Goal: Information Seeking & Learning: Learn about a topic

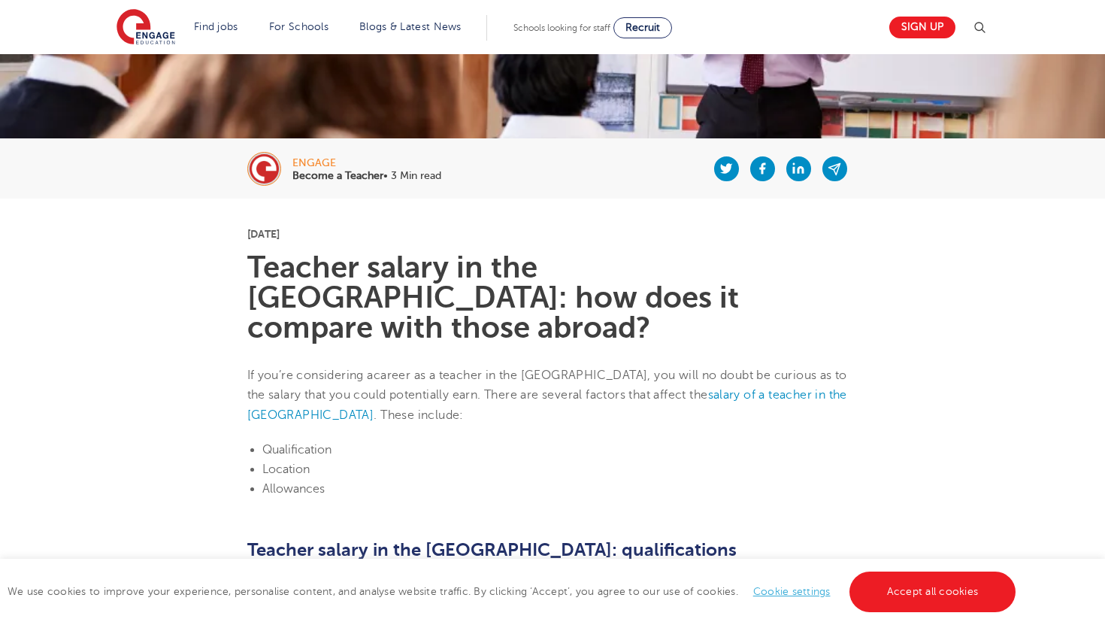
scroll to position [267, 0]
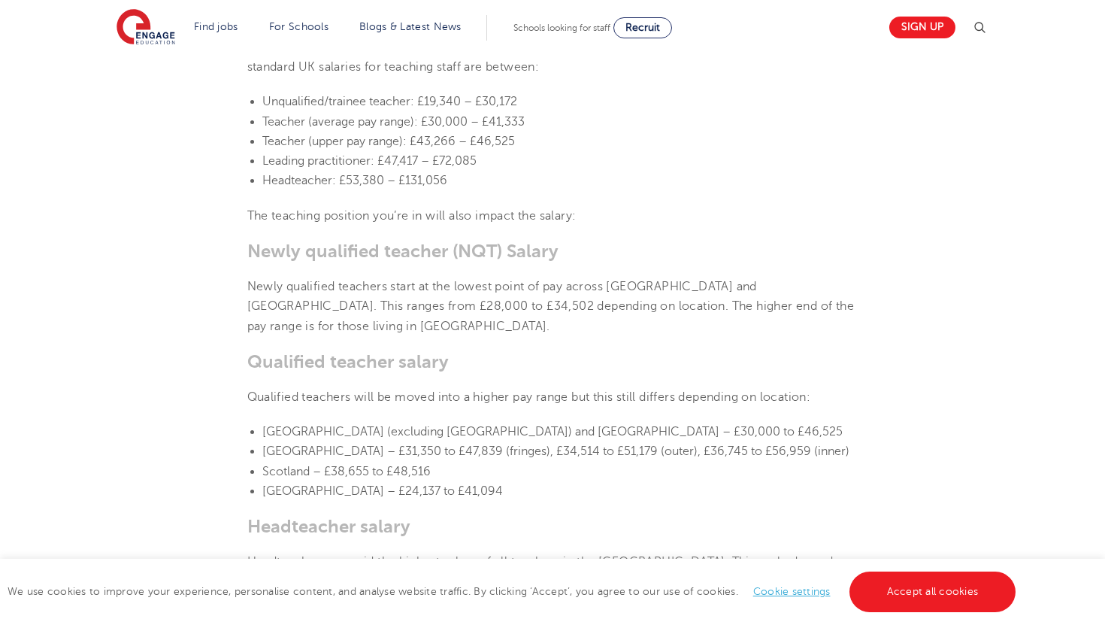
scroll to position [757, 0]
click at [486, 276] on p "Newly qualified teachers start at the lowest point of pay across [GEOGRAPHIC_DA…" at bounding box center [552, 305] width 611 height 59
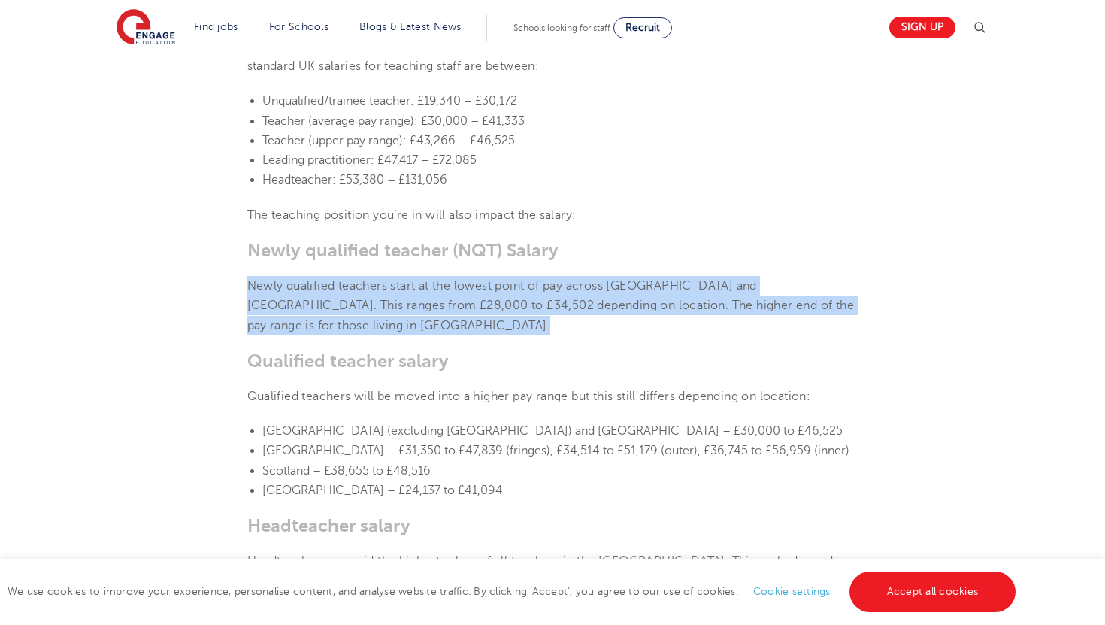
click at [492, 276] on p "Newly qualified teachers start at the lowest point of pay across [GEOGRAPHIC_DA…" at bounding box center [552, 305] width 611 height 59
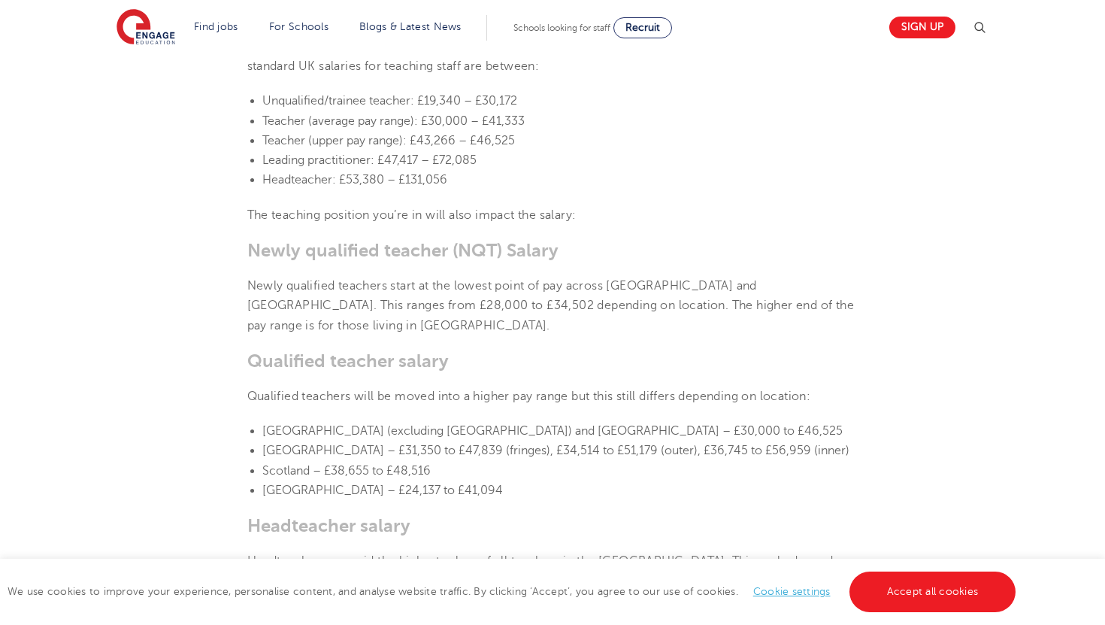
click at [492, 276] on p "Newly qualified teachers start at the lowest point of pay across [GEOGRAPHIC_DA…" at bounding box center [552, 305] width 611 height 59
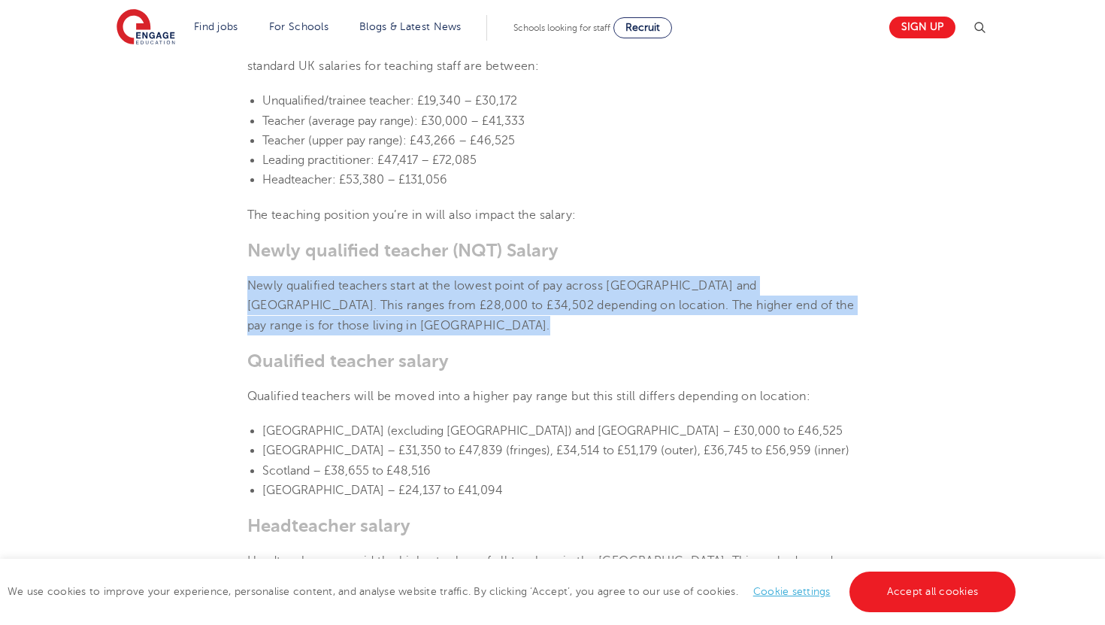
click at [419, 279] on span "Newly qualified teachers start at the lowest point of pay across [GEOGRAPHIC_DA…" at bounding box center [550, 305] width 607 height 53
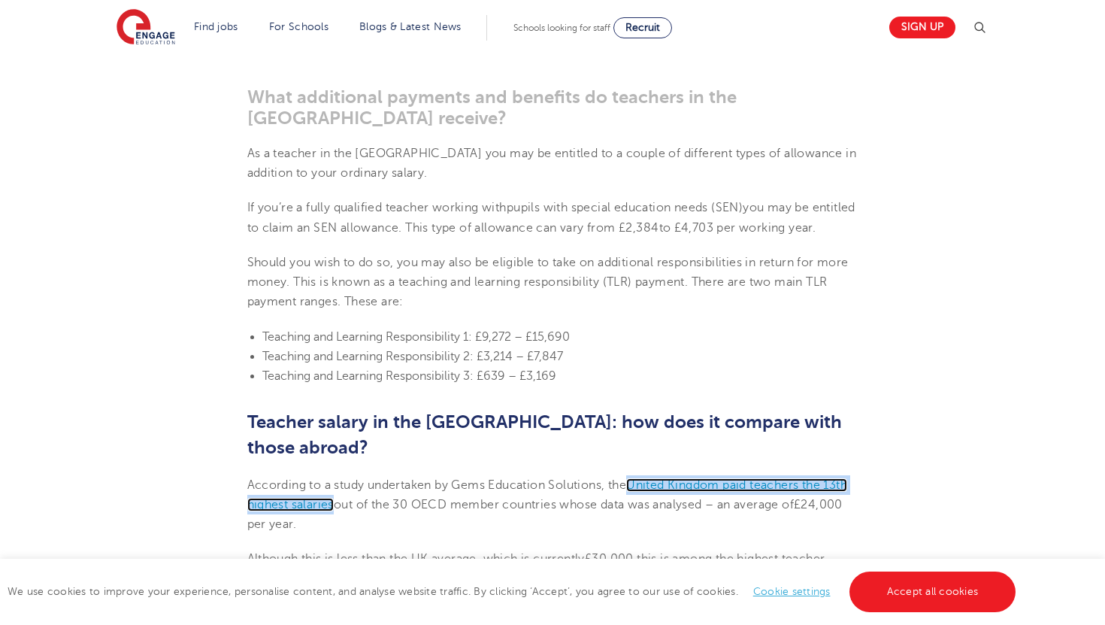
scroll to position [1589, 0]
